Goal: Transaction & Acquisition: Download file/media

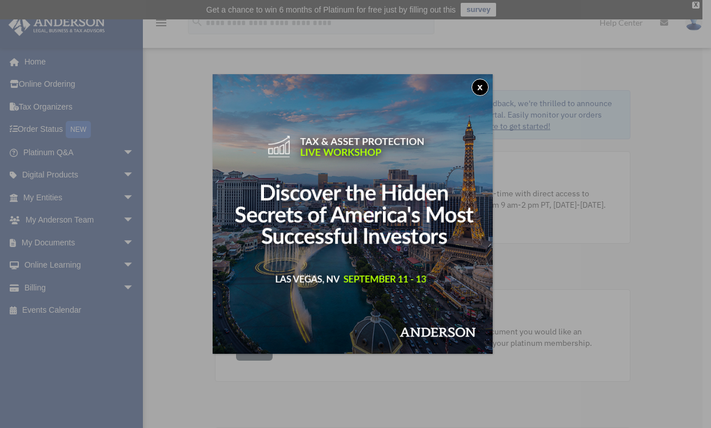
click at [479, 85] on button "x" at bounding box center [479, 87] width 17 height 17
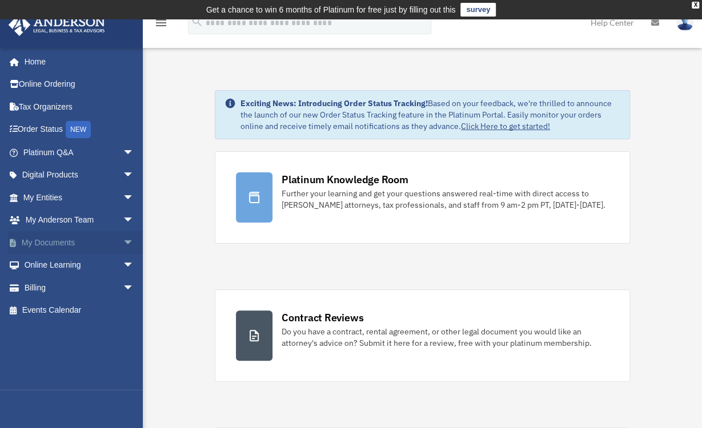
click at [124, 241] on span "arrow_drop_down" at bounding box center [134, 242] width 23 height 23
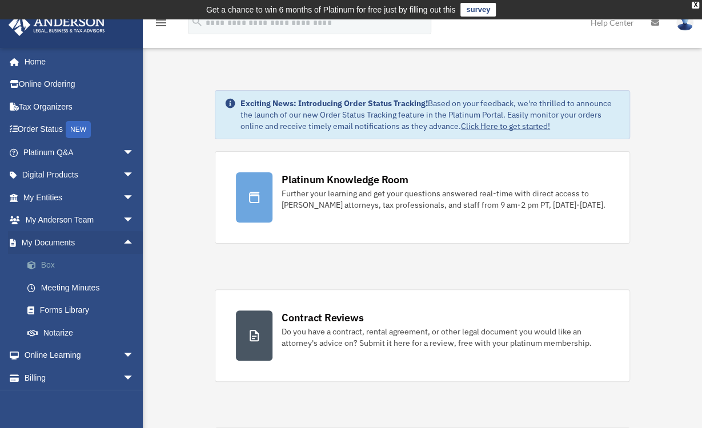
click at [50, 264] on link "Box" at bounding box center [83, 265] width 135 height 23
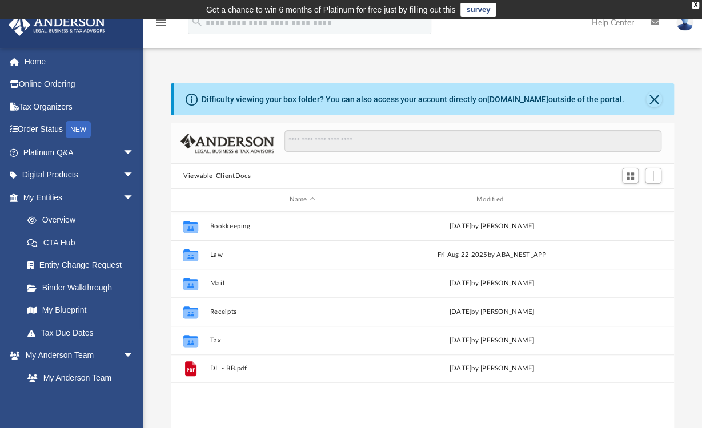
scroll to position [251, 494]
click at [50, 306] on link "My Blueprint" at bounding box center [83, 310] width 135 height 23
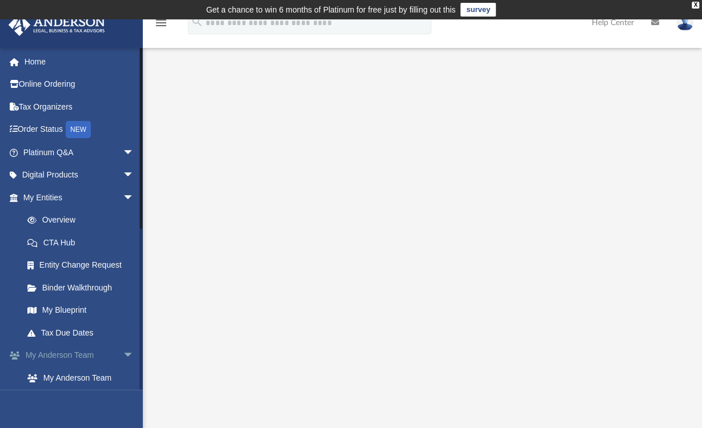
click at [123, 357] on span "arrow_drop_down" at bounding box center [134, 356] width 23 height 23
click at [123, 357] on span "arrow_drop_up" at bounding box center [134, 356] width 23 height 23
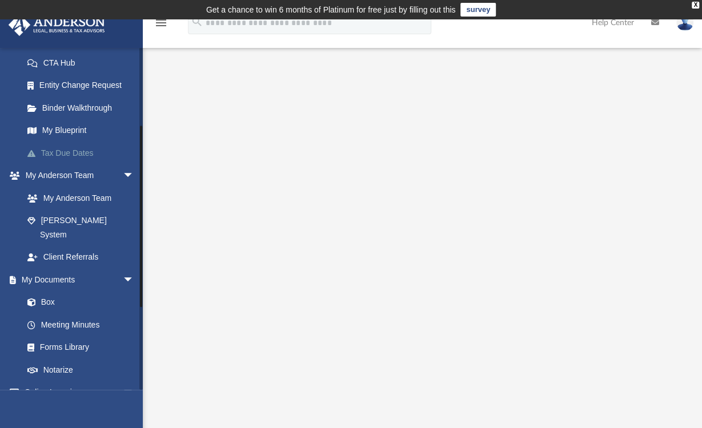
scroll to position [123, 0]
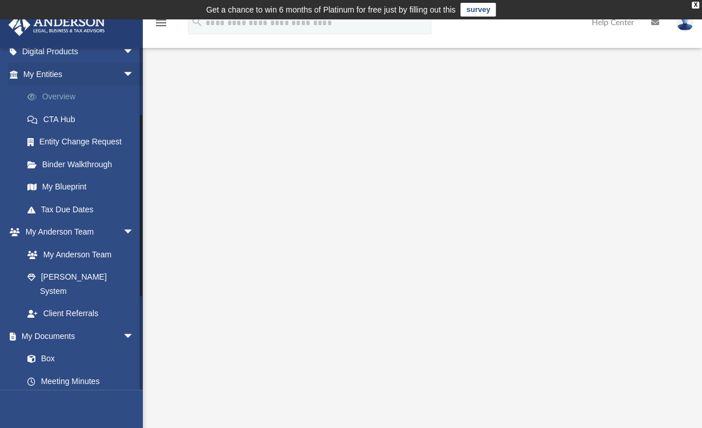
click at [52, 92] on link "Overview" at bounding box center [83, 97] width 135 height 23
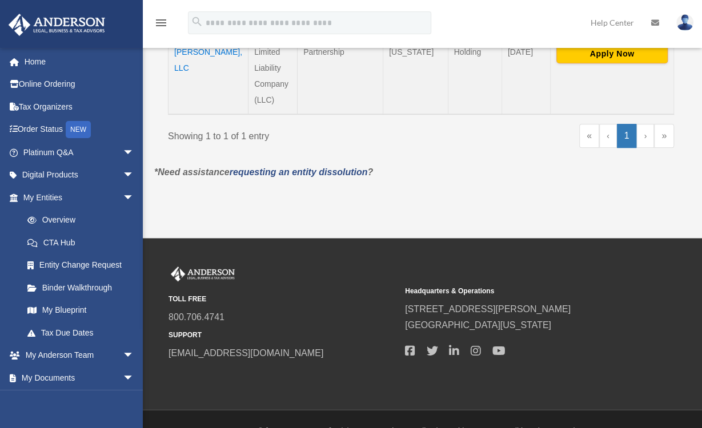
scroll to position [229, 0]
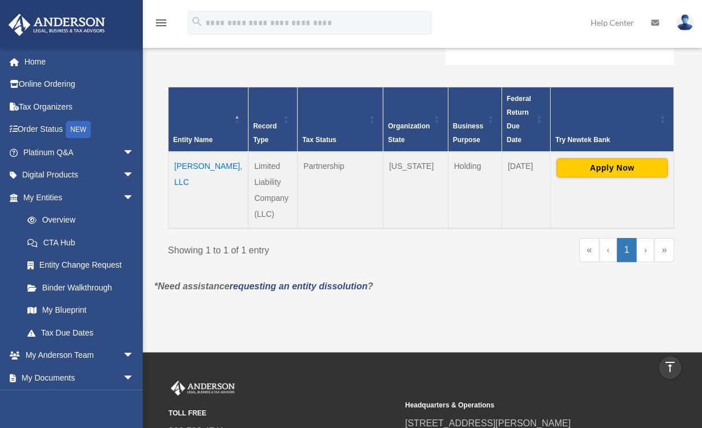
click at [182, 154] on td "[PERSON_NAME], LLC" at bounding box center [209, 190] width 80 height 77
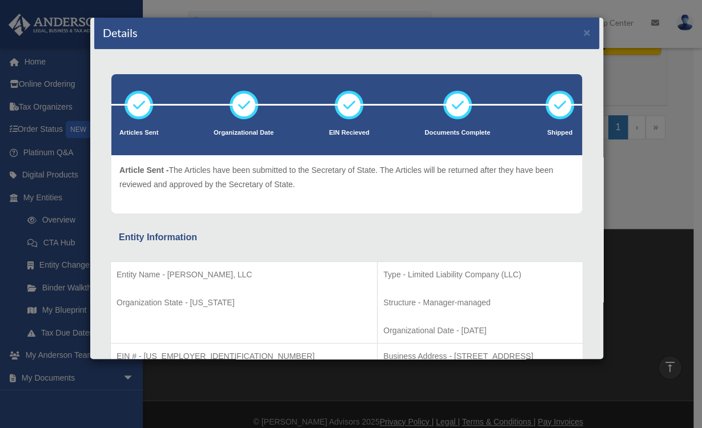
scroll to position [0, 0]
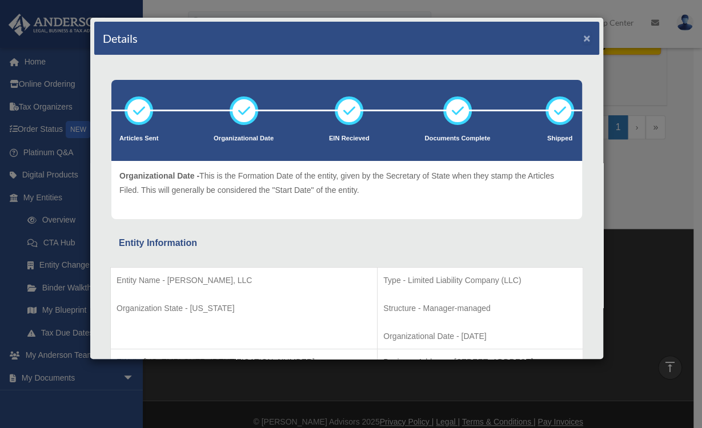
click at [583, 37] on button "×" at bounding box center [586, 38] width 7 height 12
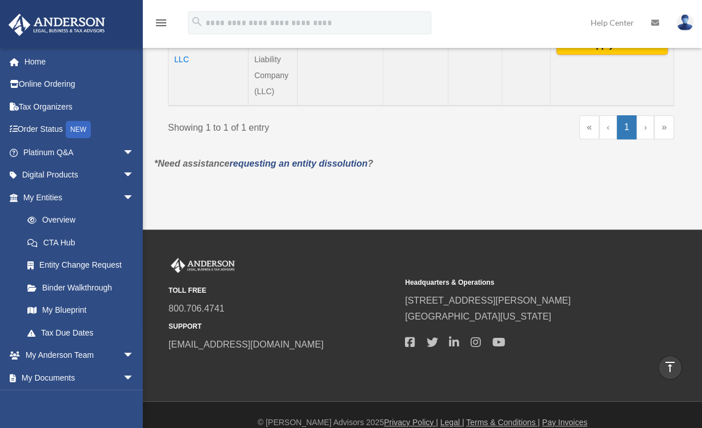
click at [23, 5] on link at bounding box center [70, 23] width 143 height 49
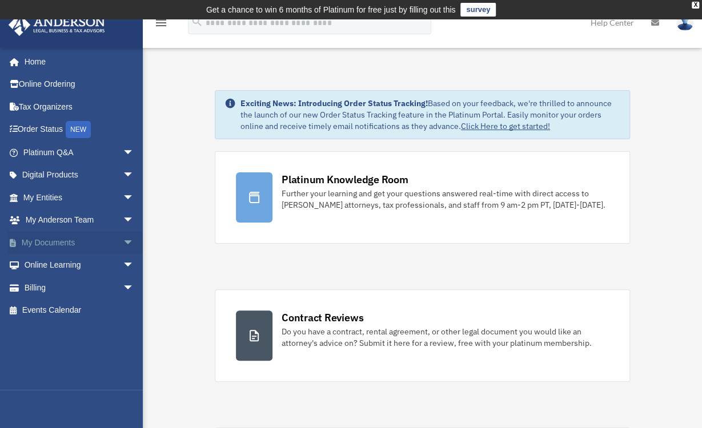
click at [123, 242] on span "arrow_drop_down" at bounding box center [134, 242] width 23 height 23
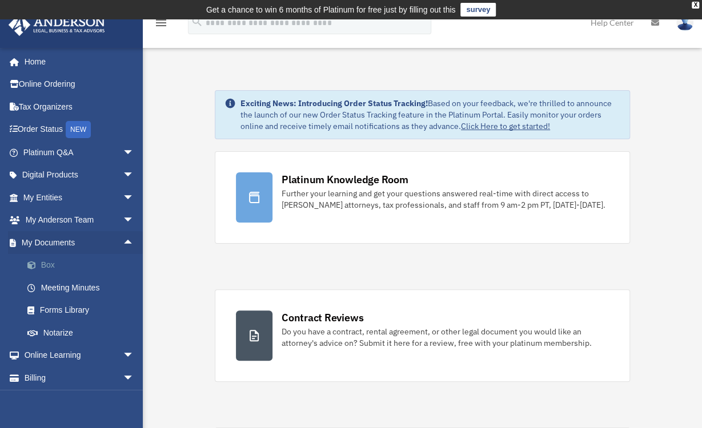
click at [57, 262] on link "Box" at bounding box center [83, 265] width 135 height 23
click at [55, 262] on link "Box" at bounding box center [83, 265] width 135 height 23
click at [45, 267] on link "Box" at bounding box center [83, 265] width 135 height 23
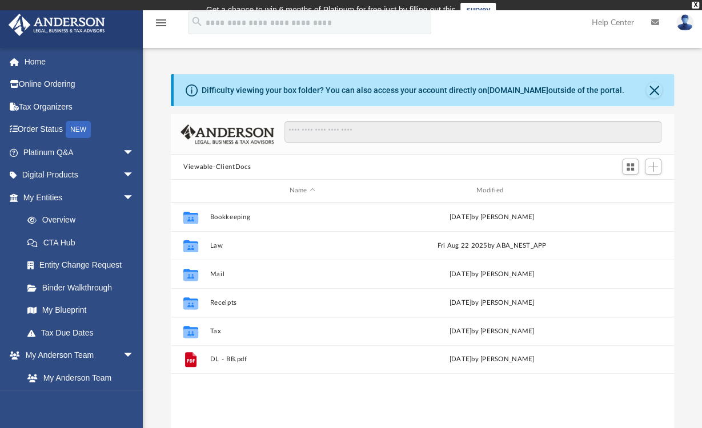
scroll to position [251, 494]
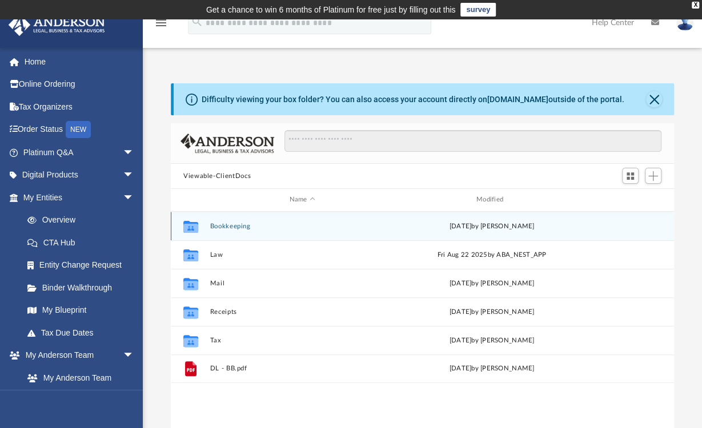
click at [235, 225] on button "Bookkeeping" at bounding box center [302, 226] width 185 height 7
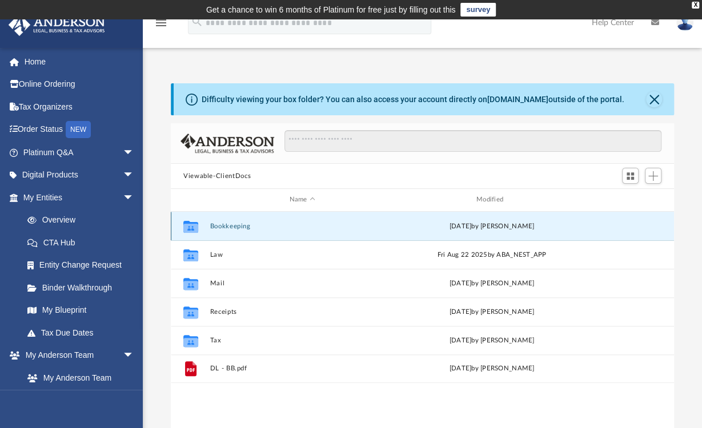
click at [235, 225] on button "Bookkeeping" at bounding box center [302, 226] width 185 height 7
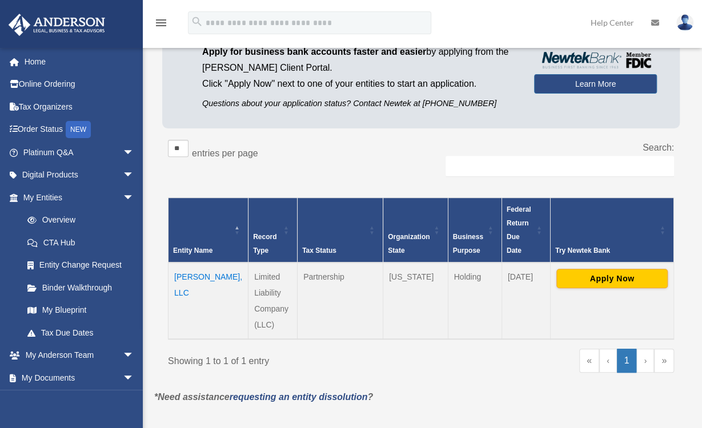
scroll to position [181, 0]
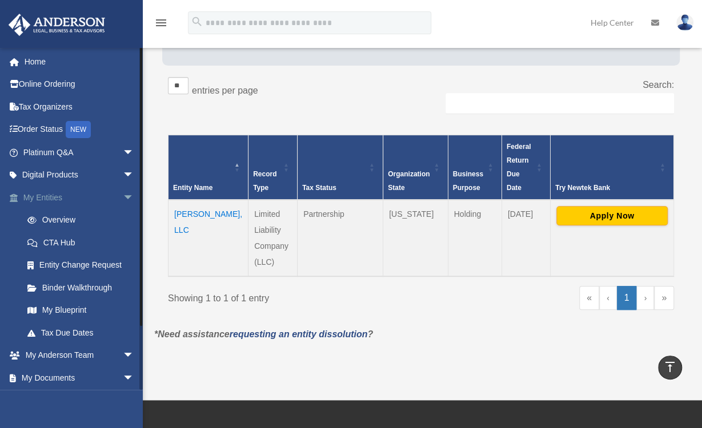
click at [45, 194] on link "My Entities arrow_drop_down" at bounding box center [79, 197] width 143 height 23
click at [58, 198] on link "My Entities arrow_drop_down" at bounding box center [79, 197] width 143 height 23
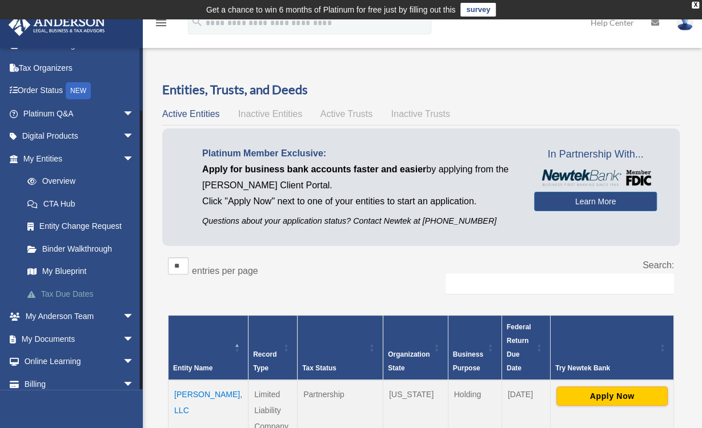
scroll to position [69, 0]
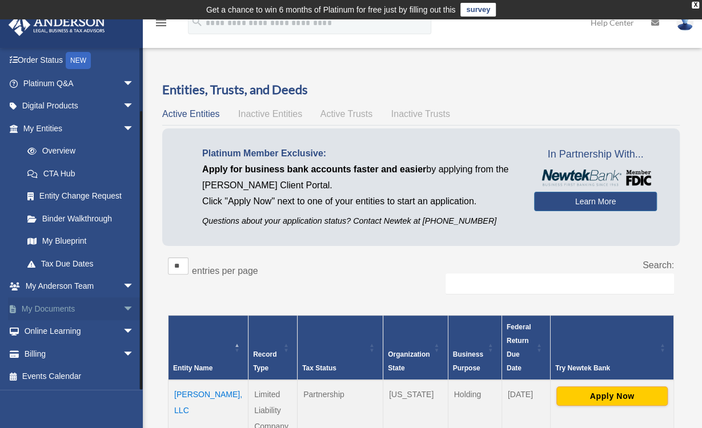
click at [123, 306] on span "arrow_drop_down" at bounding box center [134, 309] width 23 height 23
click at [47, 333] on link "Box" at bounding box center [83, 332] width 135 height 23
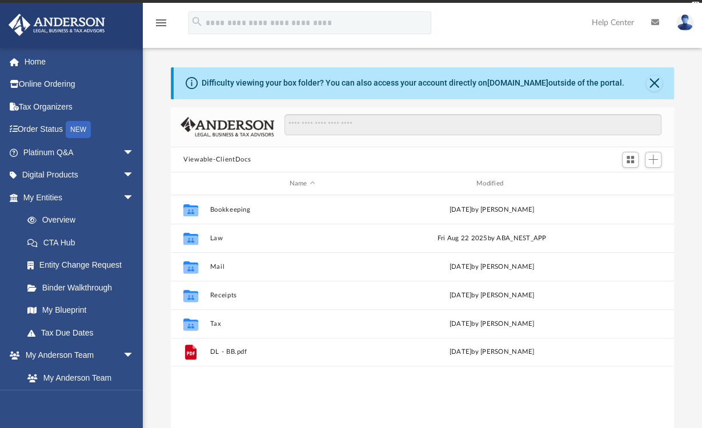
scroll to position [251, 494]
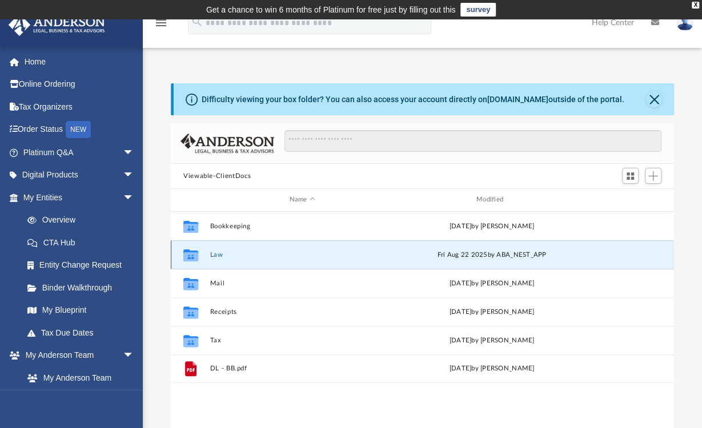
click at [221, 255] on button "Law" at bounding box center [302, 254] width 185 height 7
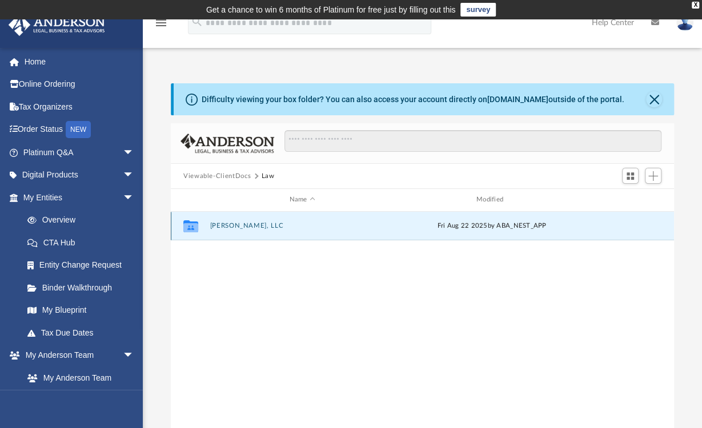
click at [225, 225] on button "Oliver Orr, LLC" at bounding box center [302, 225] width 185 height 7
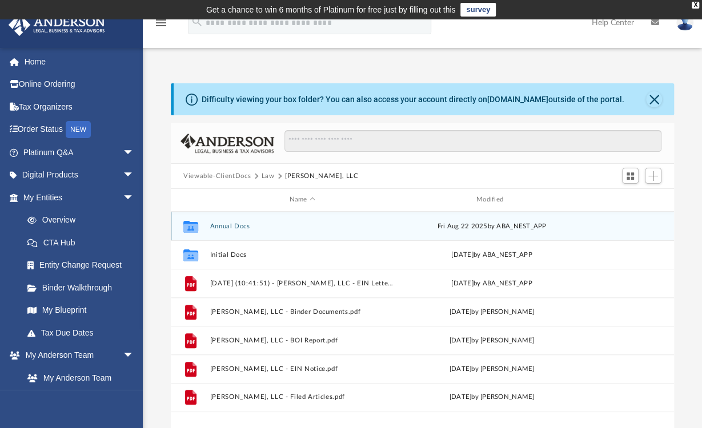
click at [231, 225] on button "Annual Docs" at bounding box center [302, 226] width 185 height 7
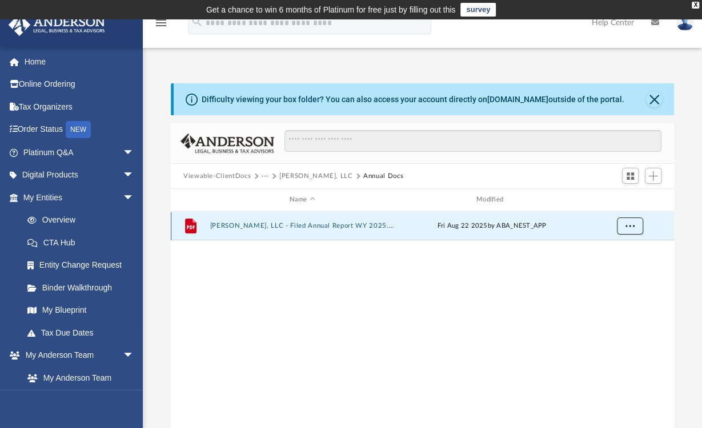
click at [630, 226] on span "More options" at bounding box center [630, 226] width 9 height 6
click at [622, 265] on li "Download" at bounding box center [619, 267] width 33 height 12
click at [309, 174] on button "[PERSON_NAME], LLC" at bounding box center [316, 176] width 74 height 10
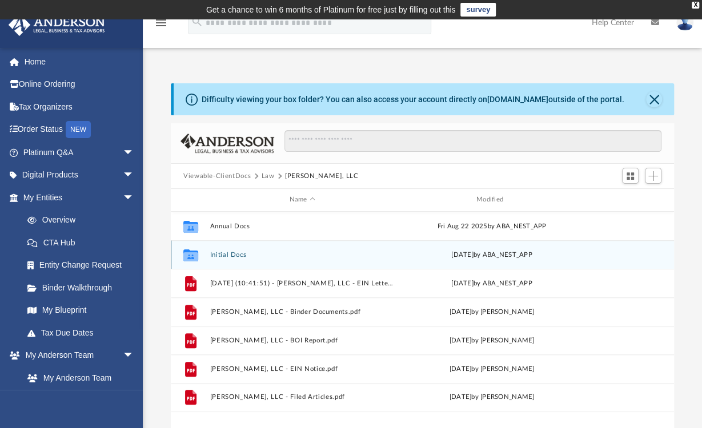
click at [238, 254] on button "Initial Docs" at bounding box center [302, 254] width 185 height 7
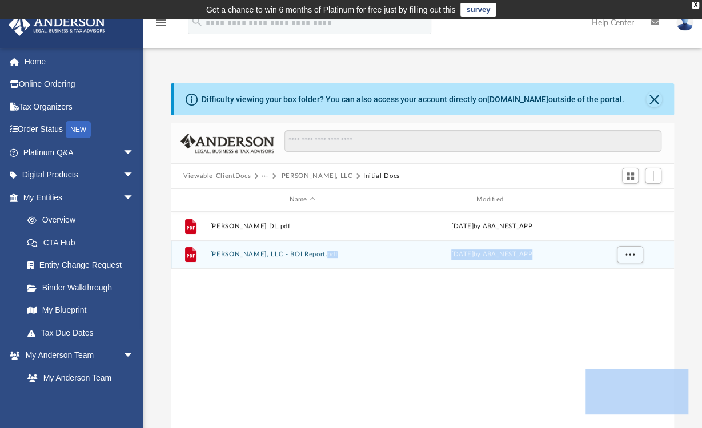
click at [380, 263] on div "File Oliver Orr, LLC - BOI Report.pdf Fri Dec 6 2024 by ABA_NEST_APP" at bounding box center [422, 255] width 503 height 29
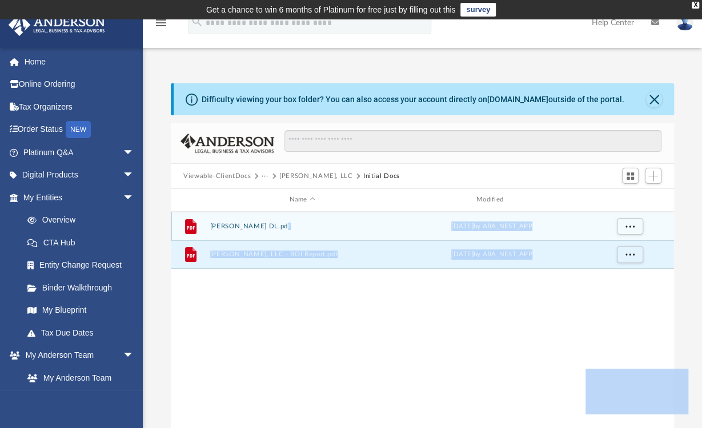
click at [392, 234] on div "File Barry Brogan DL.pdf Fri Dec 6 2024 by ABA_NEST_APP" at bounding box center [422, 226] width 503 height 29
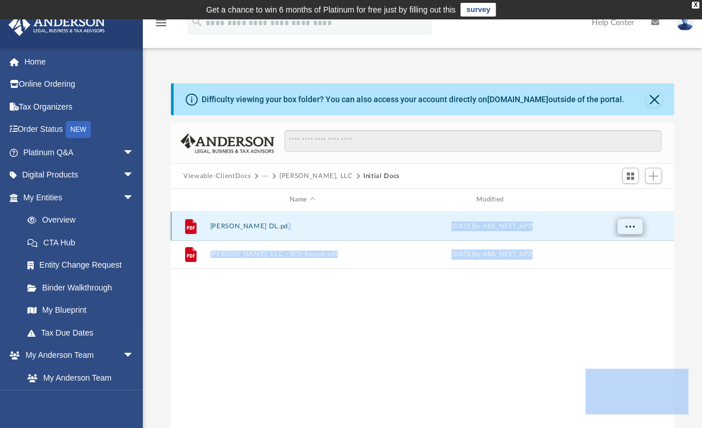
click at [638, 223] on button "More options" at bounding box center [630, 226] width 26 height 17
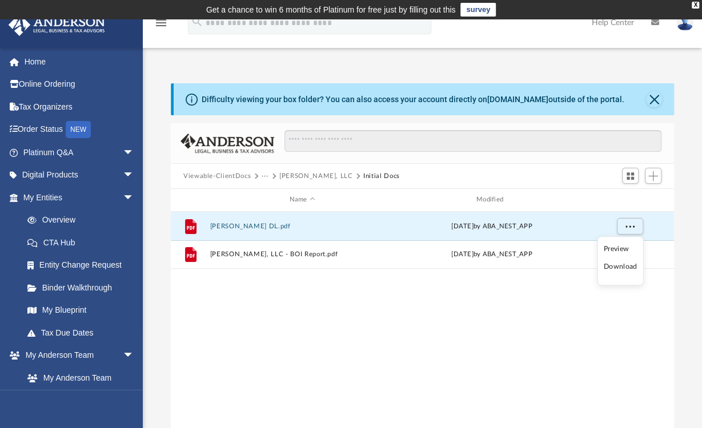
click at [623, 266] on li "Download" at bounding box center [620, 267] width 33 height 12
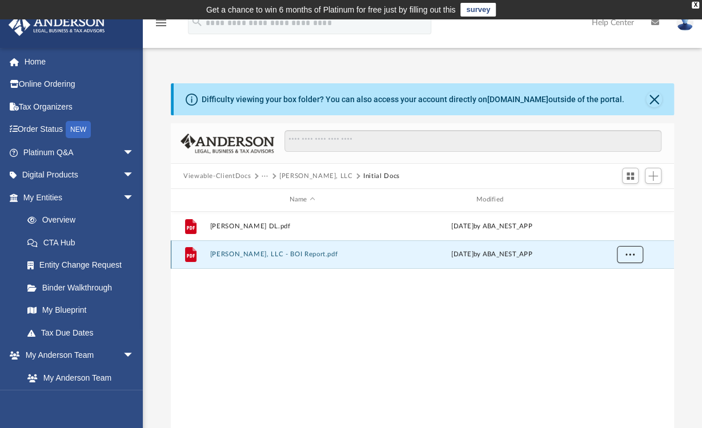
click at [630, 257] on button "More options" at bounding box center [630, 254] width 26 height 17
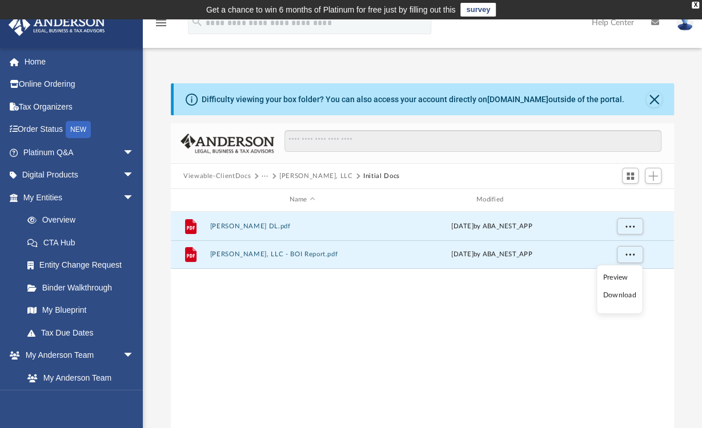
click at [616, 290] on li "Download" at bounding box center [619, 296] width 33 height 12
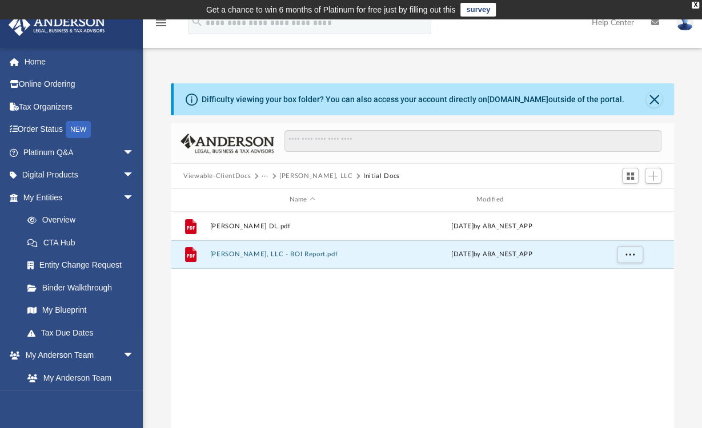
click at [309, 177] on button "[PERSON_NAME], LLC" at bounding box center [316, 176] width 74 height 10
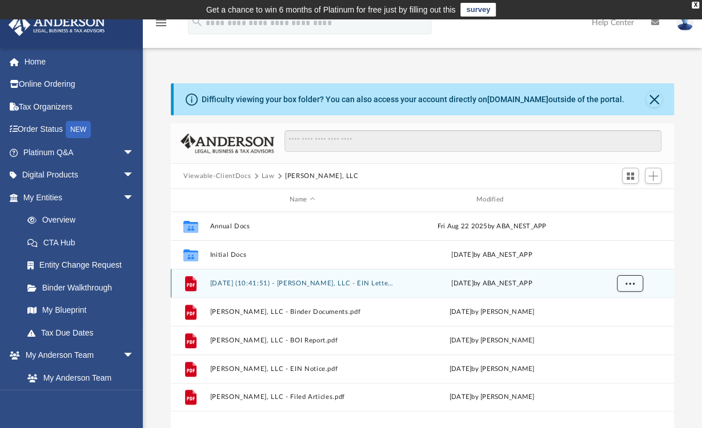
click at [634, 283] on button "More options" at bounding box center [630, 283] width 26 height 17
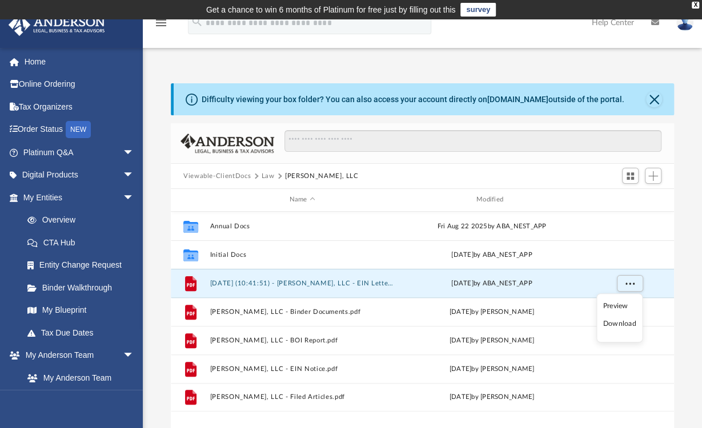
click at [626, 321] on li "Download" at bounding box center [619, 324] width 33 height 12
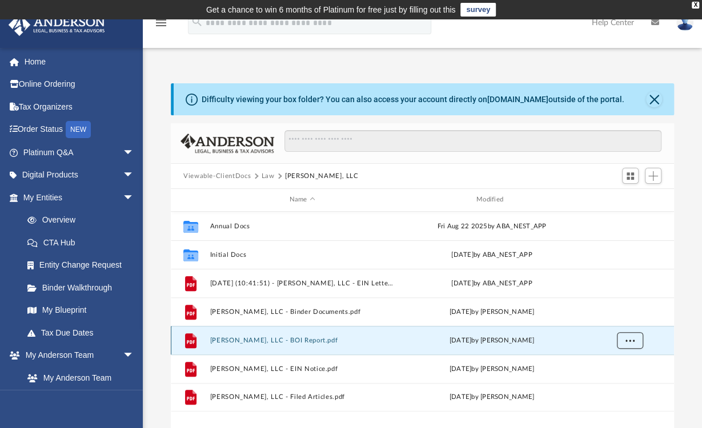
click at [633, 341] on span "More options" at bounding box center [630, 340] width 9 height 6
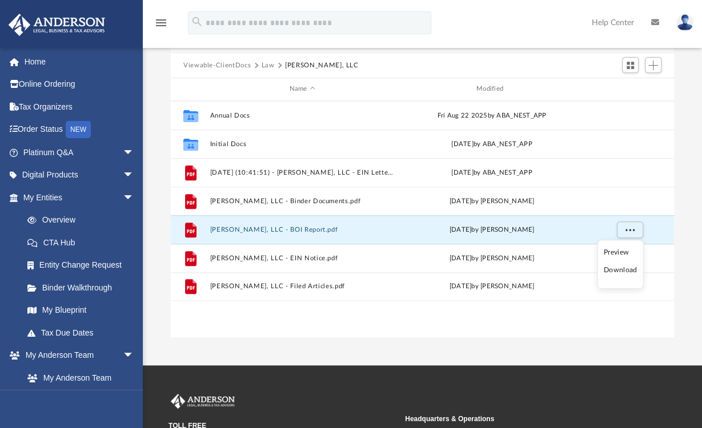
scroll to position [114, 0]
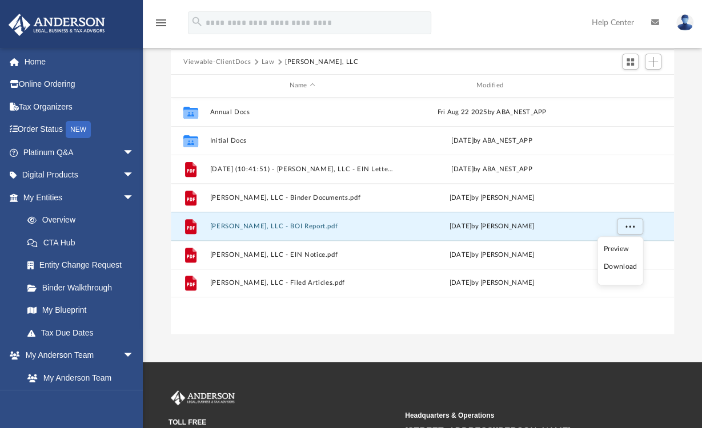
click at [622, 267] on li "Download" at bounding box center [620, 267] width 33 height 12
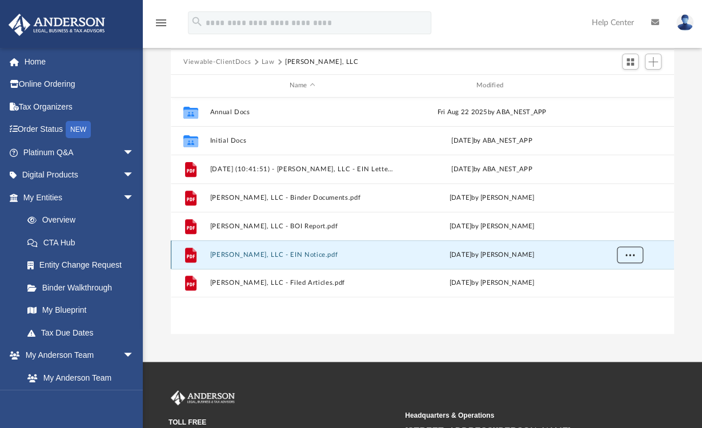
click at [627, 255] on span "More options" at bounding box center [630, 254] width 9 height 6
click at [617, 298] on li "Download" at bounding box center [619, 296] width 33 height 12
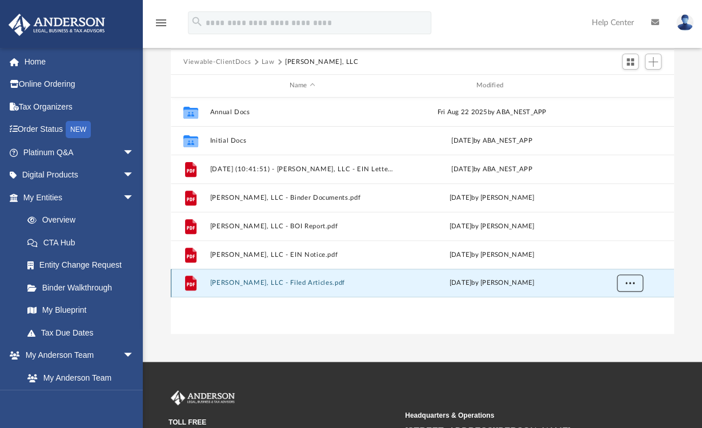
click at [632, 283] on span "More options" at bounding box center [630, 283] width 9 height 6
click at [621, 326] on li "Download" at bounding box center [619, 324] width 33 height 12
click at [270, 282] on button "[PERSON_NAME], LLC - Filed Articles.pdf" at bounding box center [302, 282] width 185 height 7
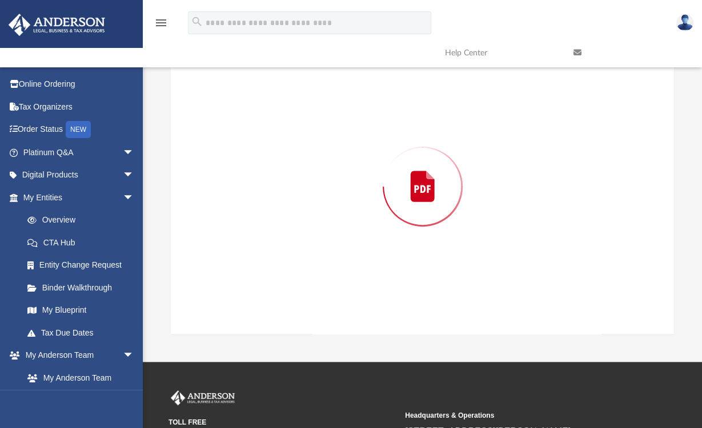
click at [270, 282] on div "Preview" at bounding box center [422, 186] width 503 height 295
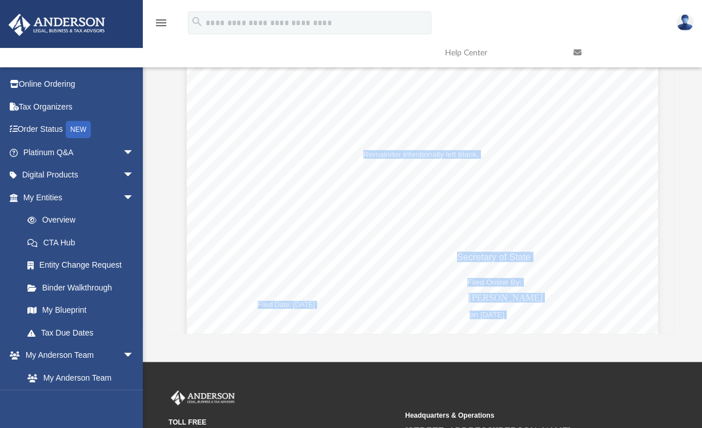
scroll to position [2213, 0]
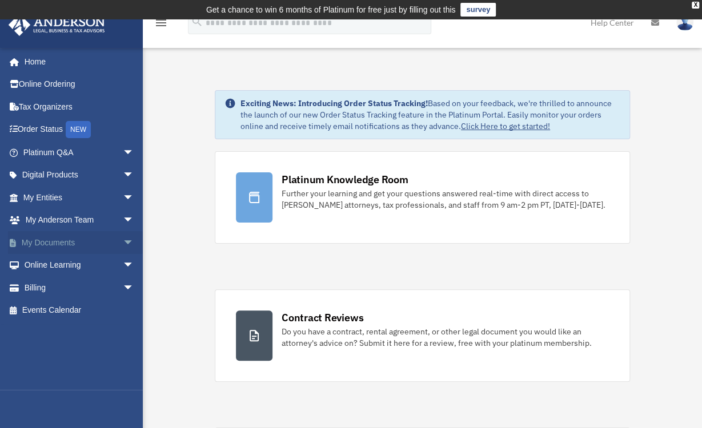
click at [123, 244] on span "arrow_drop_down" at bounding box center [134, 242] width 23 height 23
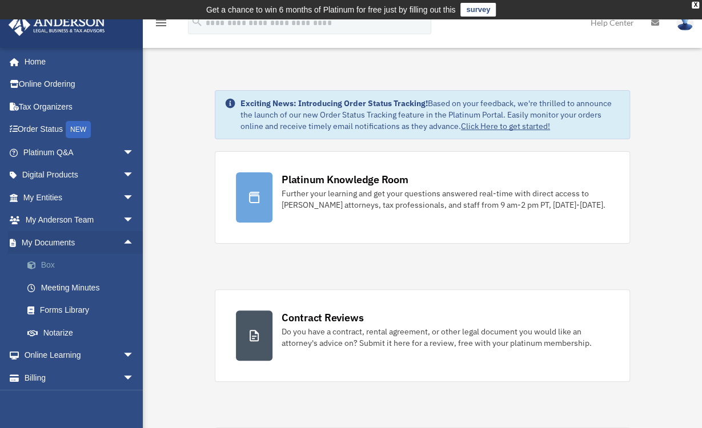
click at [36, 263] on span at bounding box center [37, 266] width 7 height 8
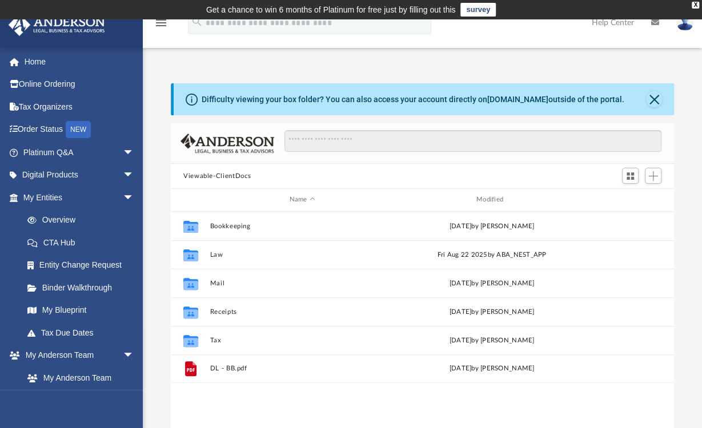
scroll to position [251, 494]
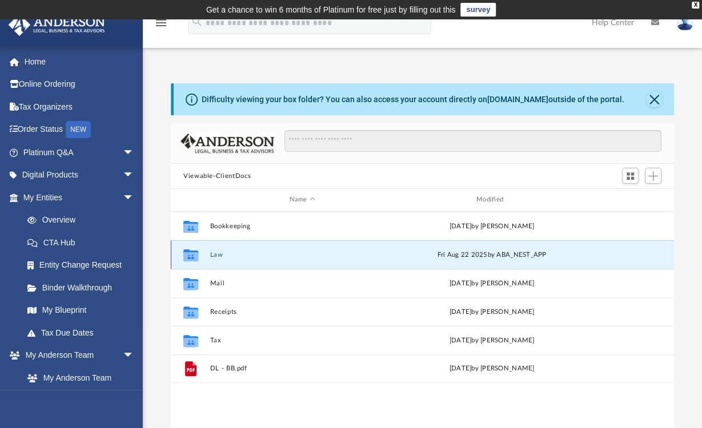
click at [217, 254] on button "Law" at bounding box center [302, 254] width 185 height 7
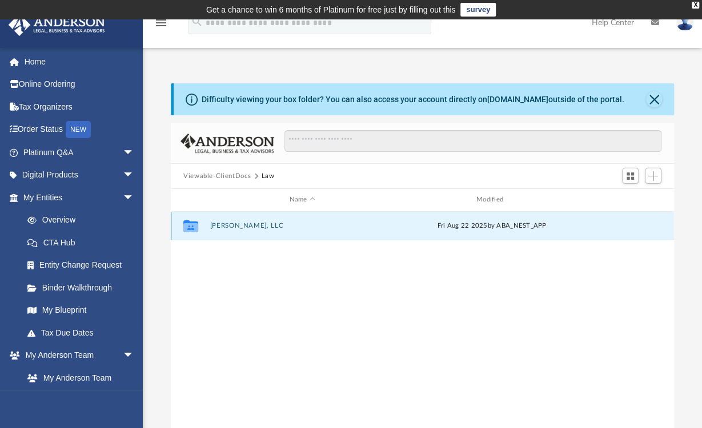
click at [226, 223] on button "[PERSON_NAME], LLC" at bounding box center [302, 225] width 185 height 7
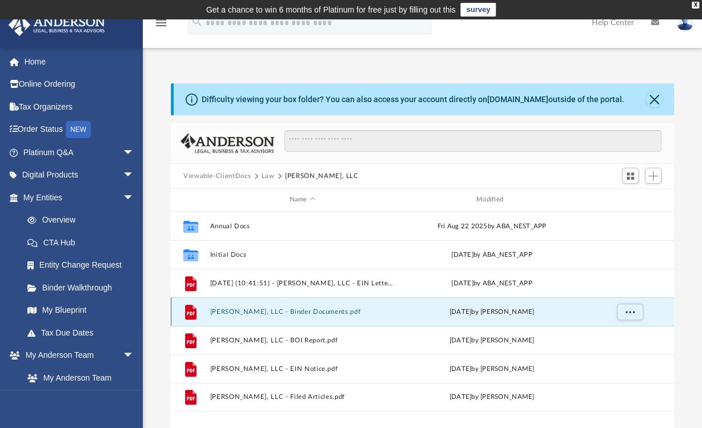
click at [284, 314] on button "[PERSON_NAME], LLC - Binder Documents.pdf" at bounding box center [302, 312] width 185 height 7
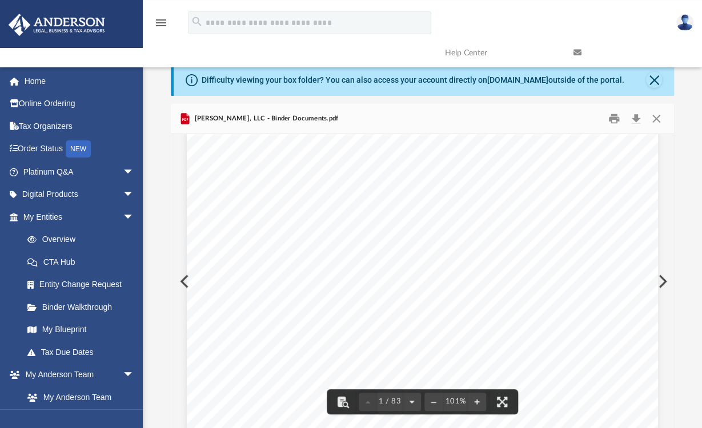
scroll to position [114, 0]
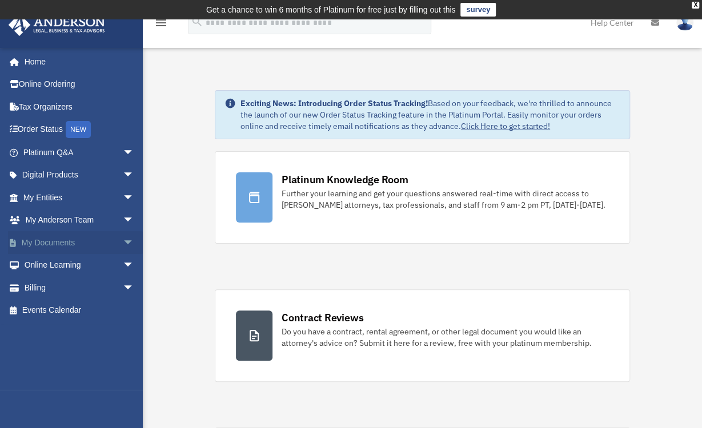
click at [123, 242] on span "arrow_drop_down" at bounding box center [134, 242] width 23 height 23
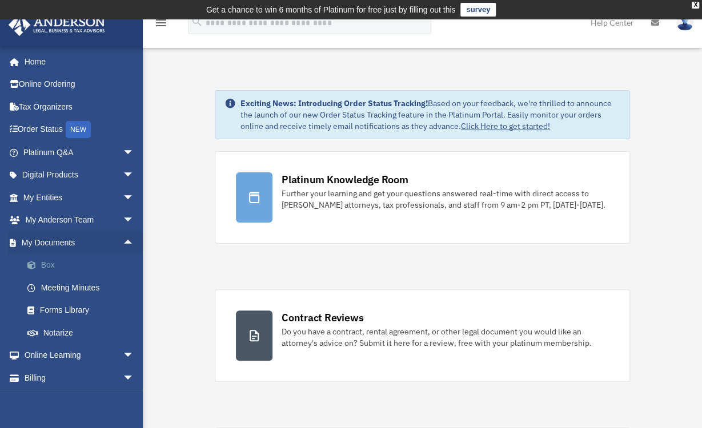
click at [104, 265] on link "Box" at bounding box center [83, 265] width 135 height 23
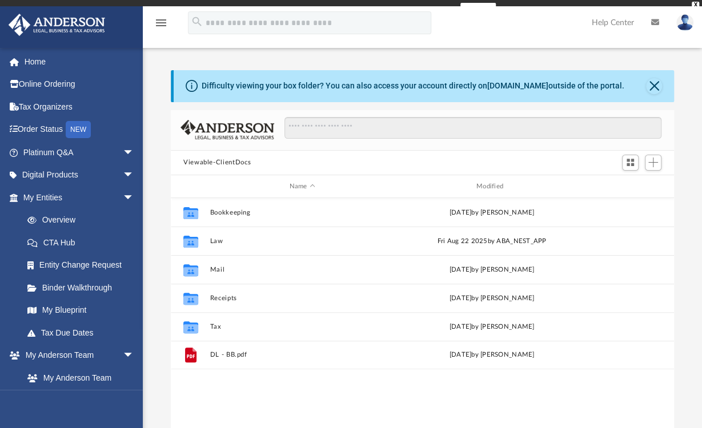
scroll to position [251, 494]
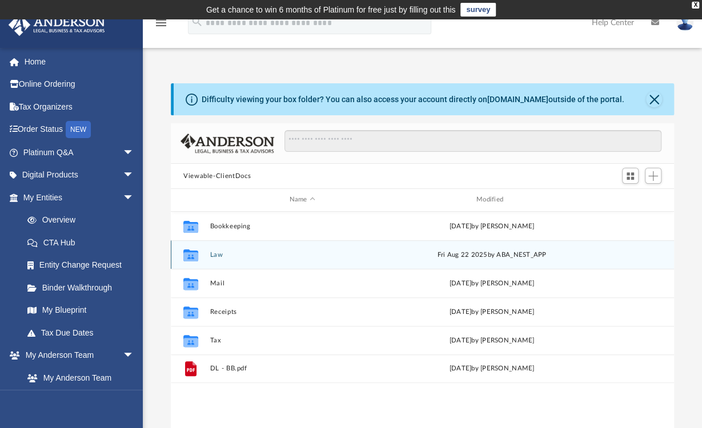
click at [209, 253] on div "Collaborated Folder Law [DATE] by ABA_NEST_APP" at bounding box center [422, 255] width 503 height 29
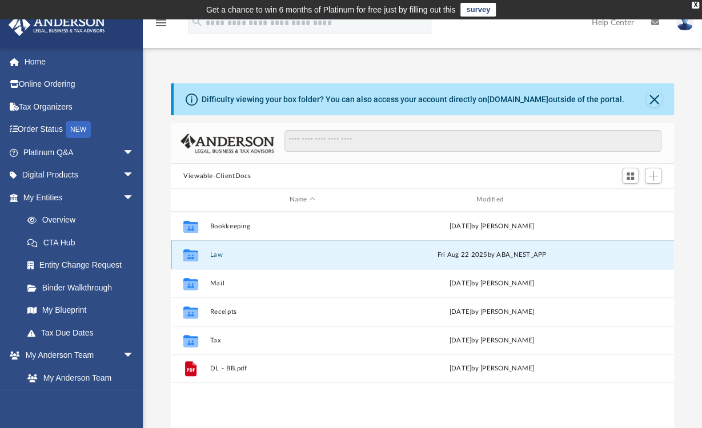
click at [217, 254] on button "Law" at bounding box center [302, 254] width 185 height 7
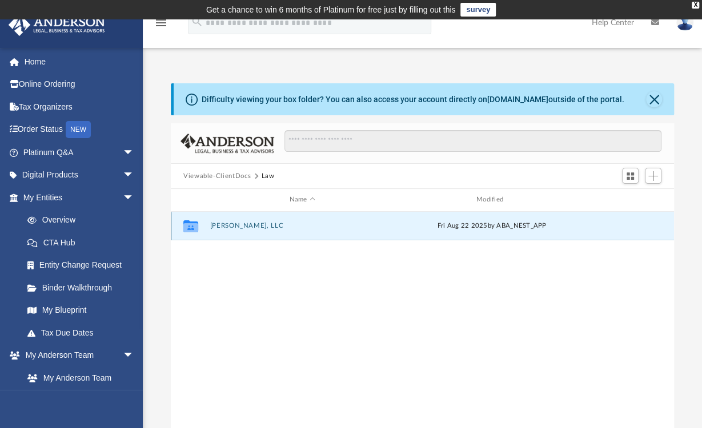
click at [237, 222] on button "[PERSON_NAME], LLC" at bounding box center [302, 225] width 185 height 7
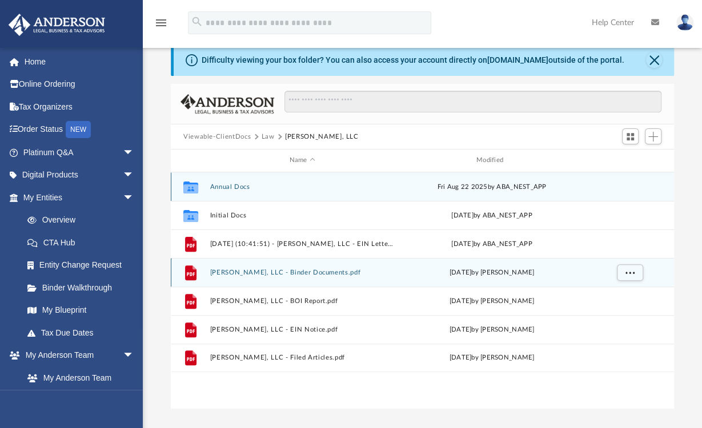
scroll to position [57, 0]
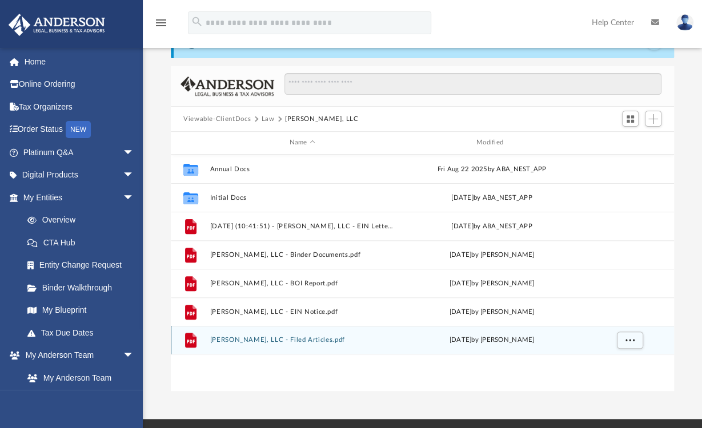
click at [291, 337] on button "[PERSON_NAME], LLC - Filed Articles.pdf" at bounding box center [302, 340] width 185 height 7
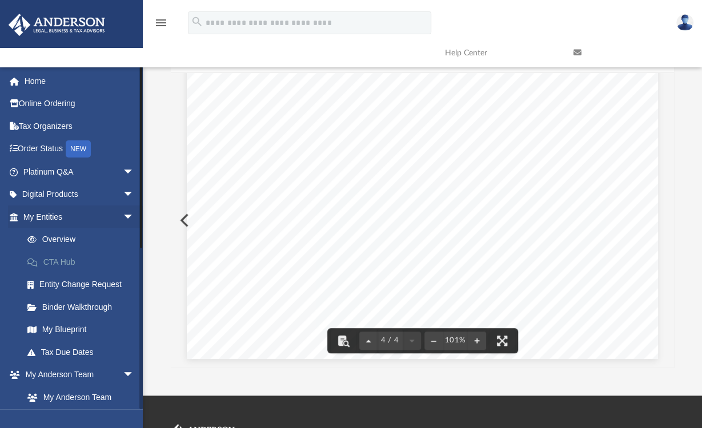
scroll to position [0, 0]
